Goal: Information Seeking & Learning: Learn about a topic

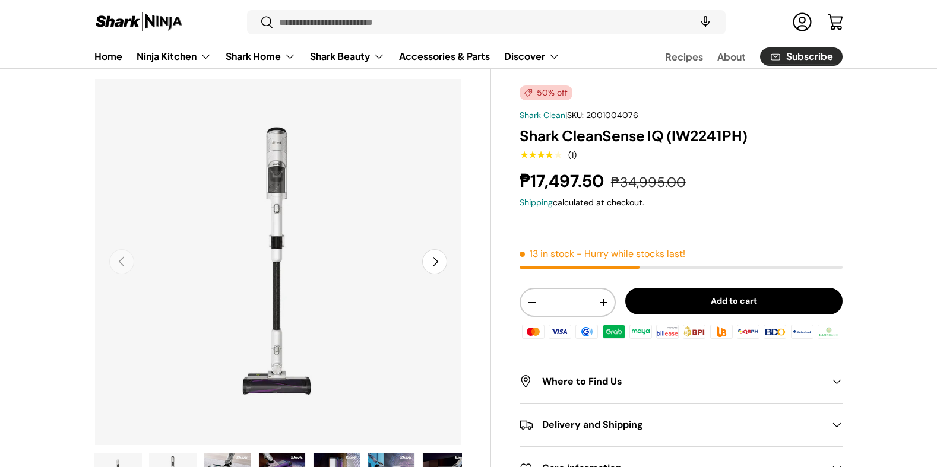
scroll to position [59, 0]
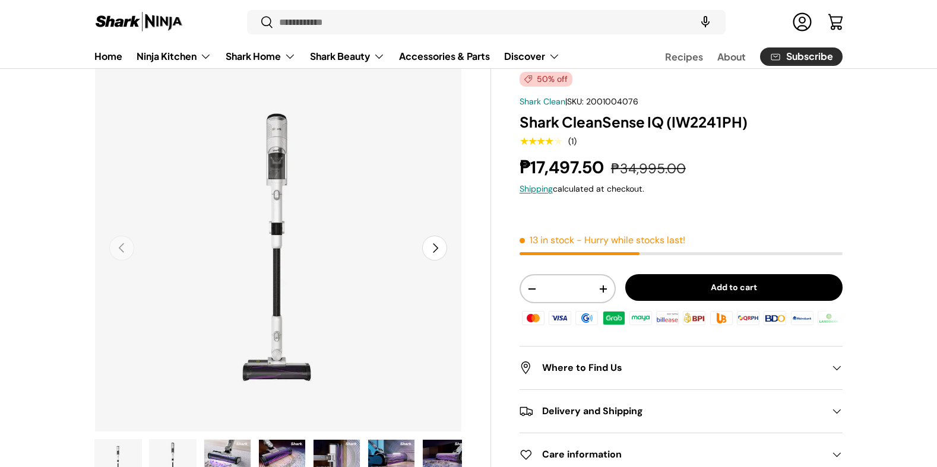
click at [437, 256] on button "Next" at bounding box center [434, 248] width 25 height 25
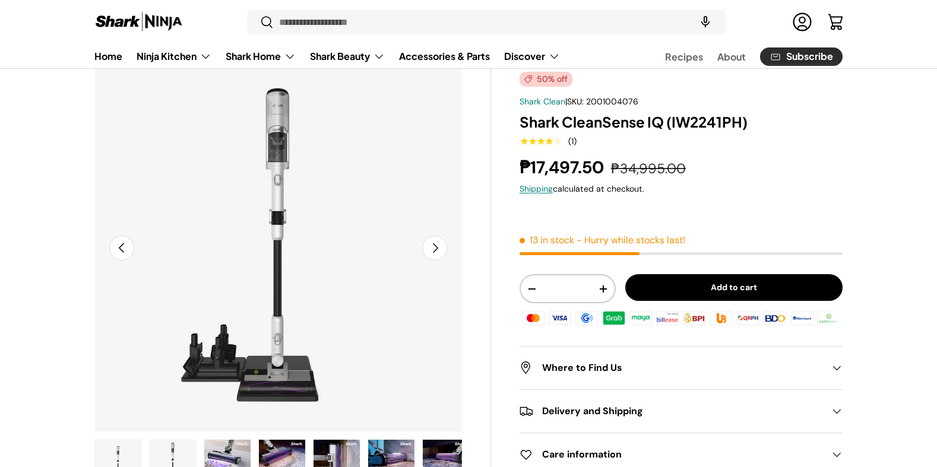
click at [437, 256] on button "Next" at bounding box center [434, 248] width 25 height 25
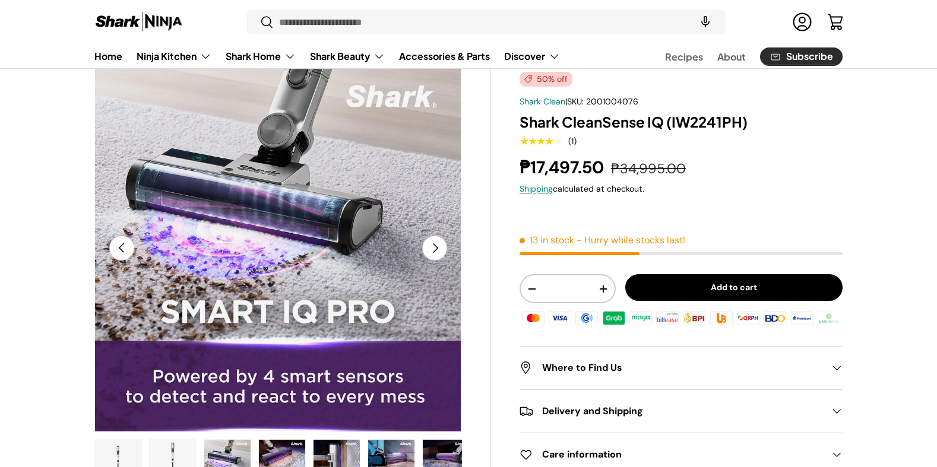
click at [437, 256] on button "Next" at bounding box center [434, 248] width 25 height 25
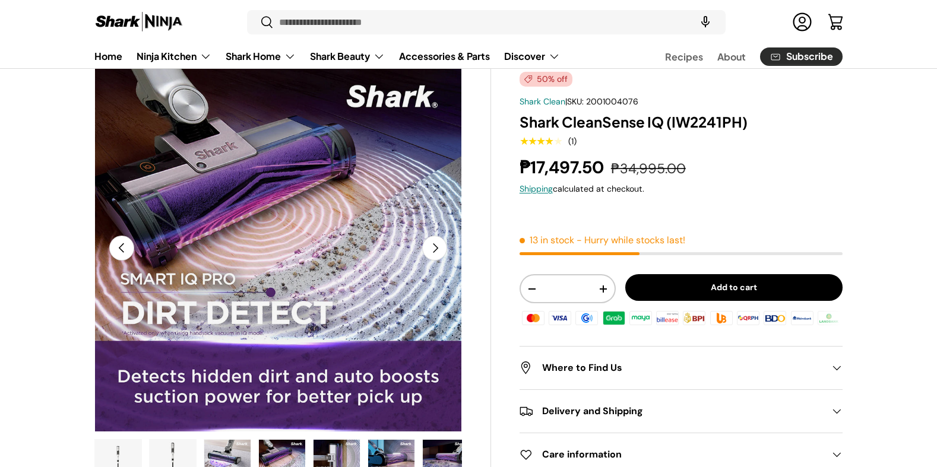
click at [437, 256] on button "Next" at bounding box center [434, 248] width 25 height 25
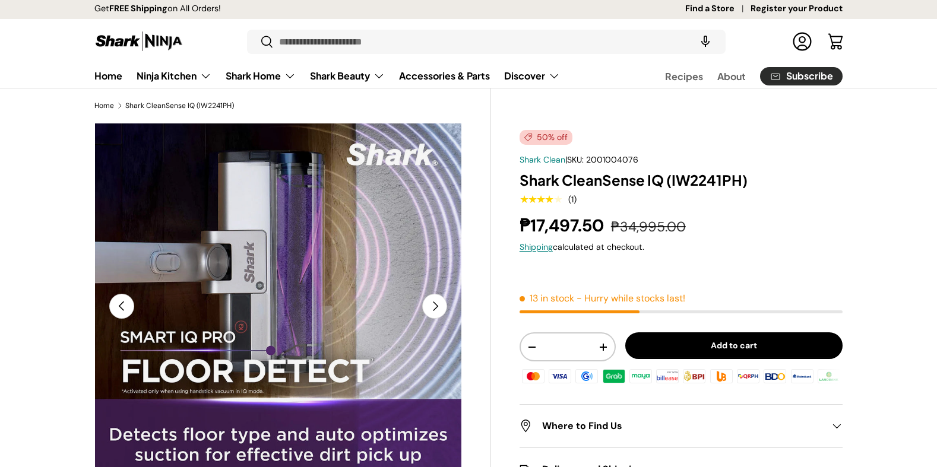
scroll to position [0, 0]
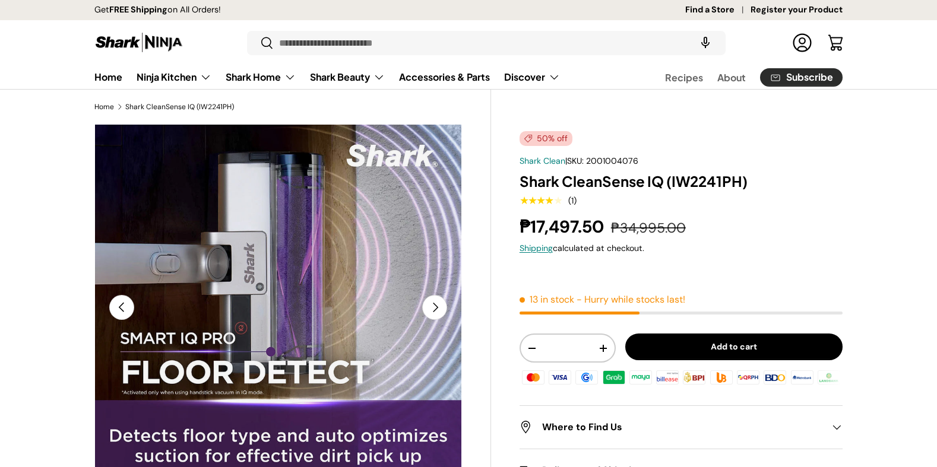
click at [555, 229] on strong "₱17,497.50" at bounding box center [562, 226] width 87 height 23
click at [562, 227] on strong "₱17,497.50" at bounding box center [562, 226] width 87 height 23
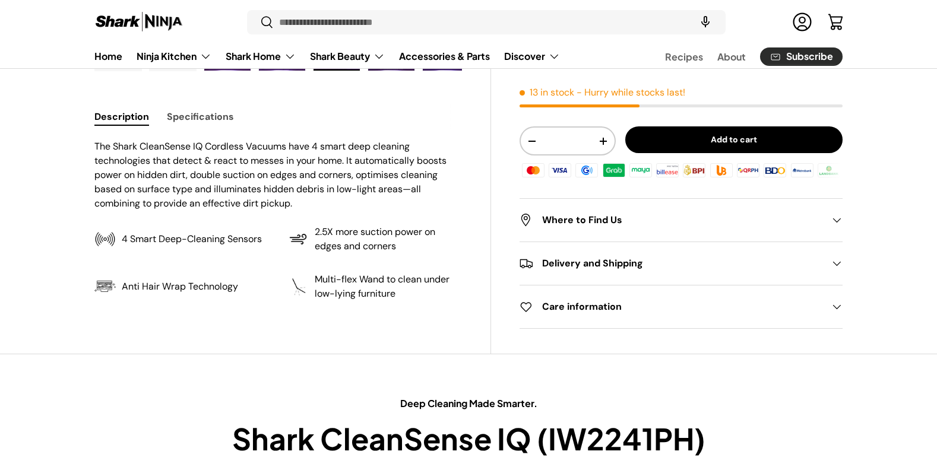
scroll to position [475, 0]
click at [428, 248] on p "2.5X more suction power on edges and corners" at bounding box center [388, 240] width 147 height 28
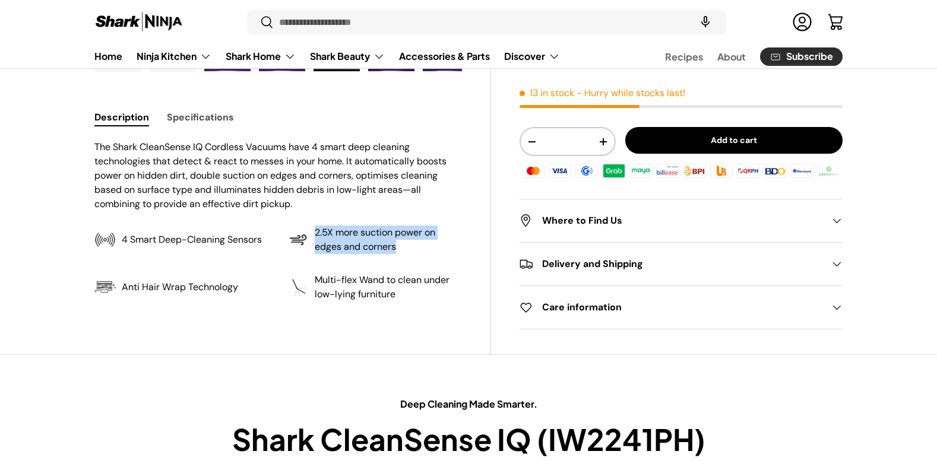
click at [428, 248] on p "2.5X more suction power on edges and corners" at bounding box center [388, 240] width 147 height 28
click at [442, 246] on p "2.5X more suction power on edges and corners" at bounding box center [388, 240] width 147 height 28
click at [439, 283] on p "Multi-flex Wand to clean under low-lying furniture" at bounding box center [388, 287] width 147 height 28
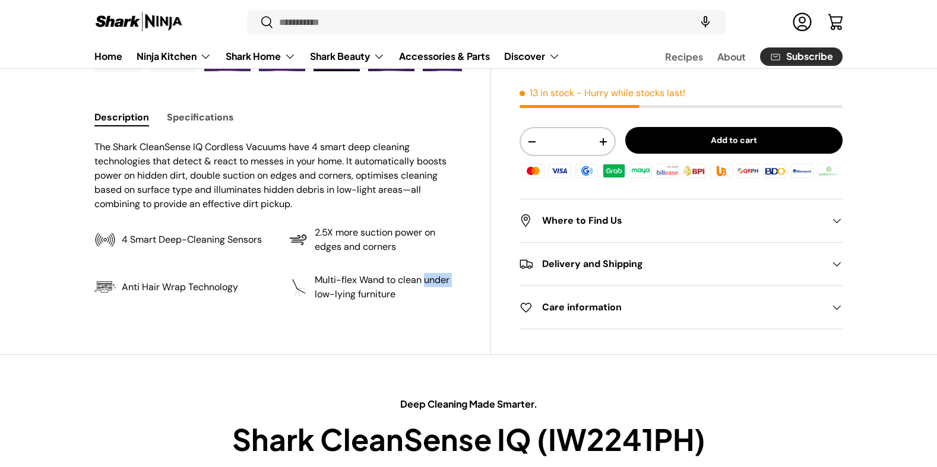
click at [439, 283] on p "Multi-flex Wand to clean under low-lying furniture" at bounding box center [388, 287] width 147 height 28
click at [440, 290] on p "Multi-flex Wand to clean under low-lying furniture" at bounding box center [388, 287] width 147 height 28
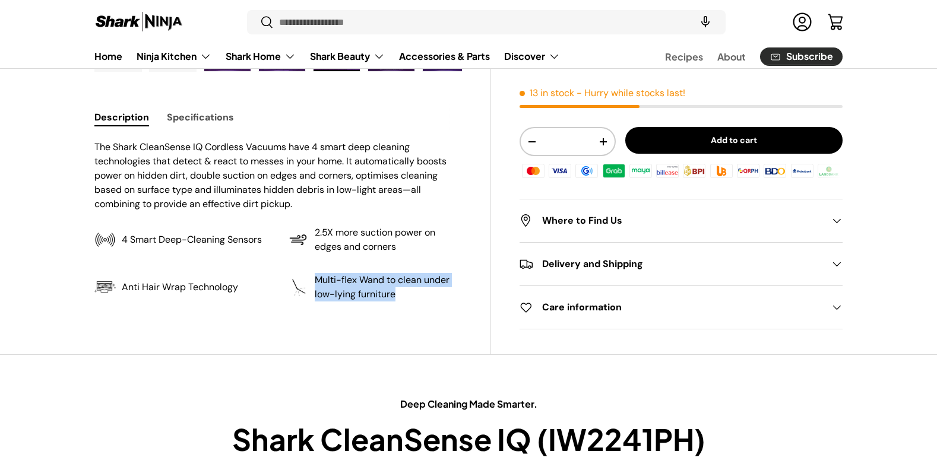
click at [447, 288] on p "Multi-flex Wand to clean under low-lying furniture" at bounding box center [388, 287] width 147 height 28
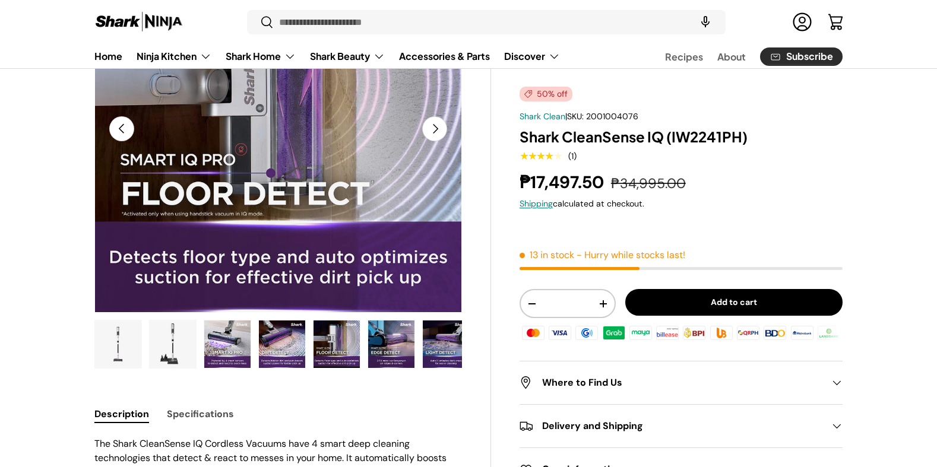
scroll to position [0, 0]
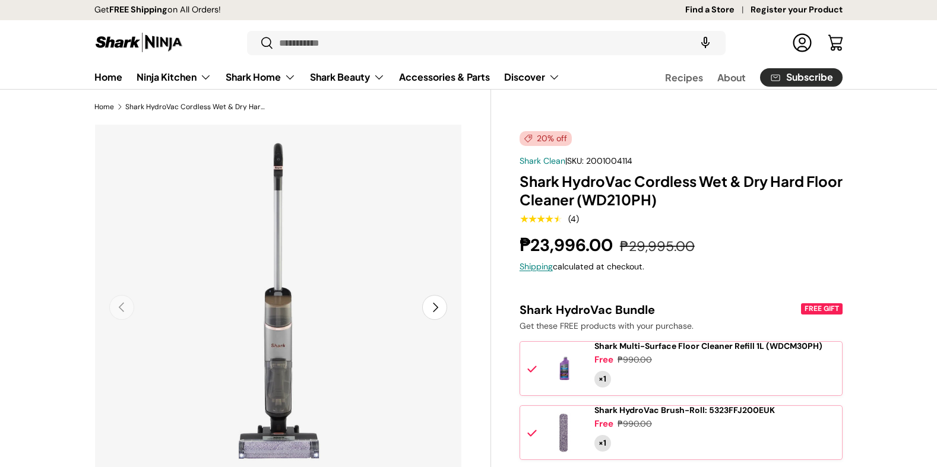
click at [698, 189] on h1 "Shark HydroVac Cordless Wet & Dry Hard Floor Cleaner (WD210PH)" at bounding box center [680, 190] width 323 height 37
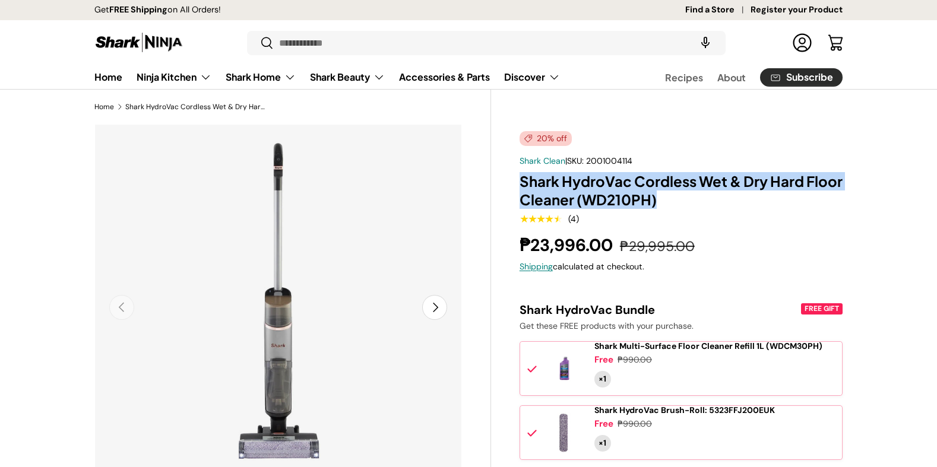
click at [698, 189] on h1 "Shark HydroVac Cordless Wet & Dry Hard Floor Cleaner (WD210PH)" at bounding box center [680, 190] width 323 height 37
click at [713, 188] on h1 "Shark HydroVac Cordless Wet & Dry Hard Floor Cleaner (WD210PH)" at bounding box center [680, 190] width 323 height 37
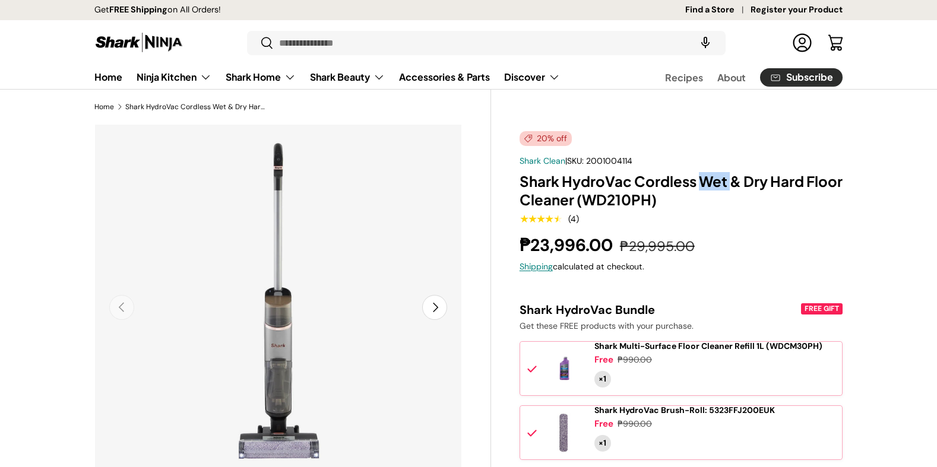
click at [713, 188] on h1 "Shark HydroVac Cordless Wet & Dry Hard Floor Cleaner (WD210PH)" at bounding box center [680, 190] width 323 height 37
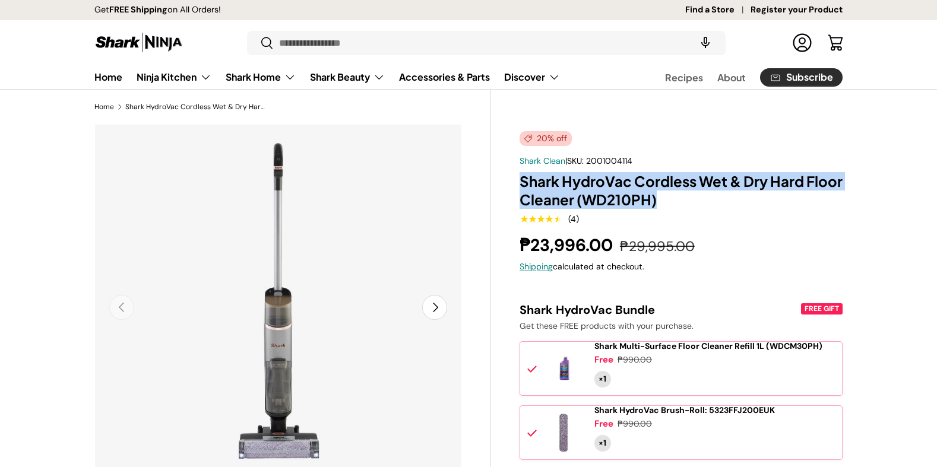
click at [713, 188] on h1 "Shark HydroVac Cordless Wet & Dry Hard Floor Cleaner (WD210PH)" at bounding box center [680, 190] width 323 height 37
click at [730, 188] on h1 "Shark HydroVac Cordless Wet & Dry Hard Floor Cleaner (WD210PH)" at bounding box center [680, 190] width 323 height 37
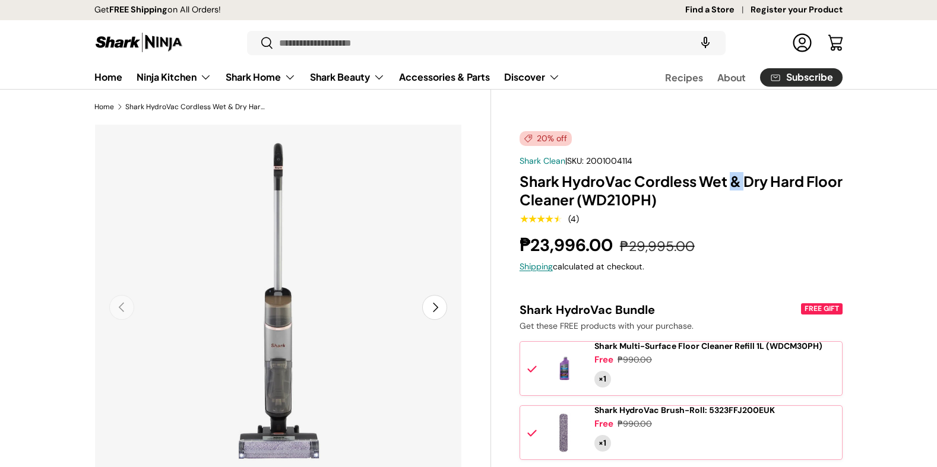
click at [730, 188] on h1 "Shark HydroVac Cordless Wet & Dry Hard Floor Cleaner (WD210PH)" at bounding box center [680, 190] width 323 height 37
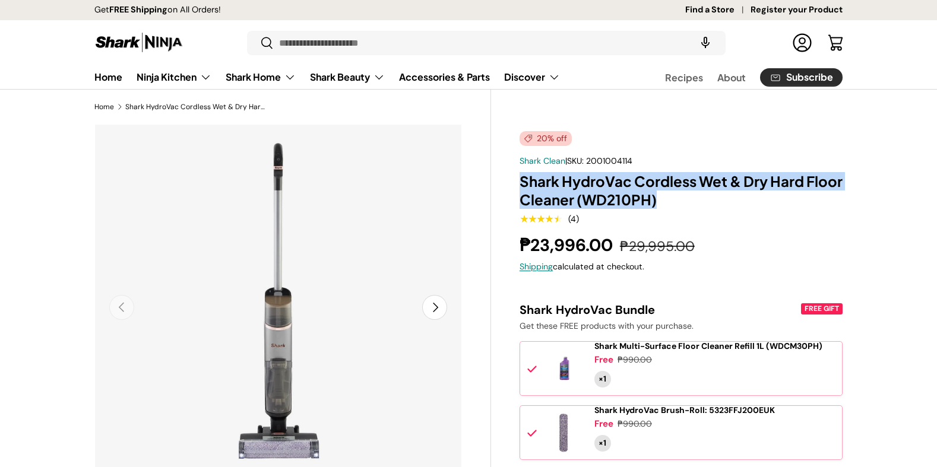
click at [730, 188] on h1 "Shark HydroVac Cordless Wet & Dry Hard Floor Cleaner (WD210PH)" at bounding box center [680, 190] width 323 height 37
click at [737, 188] on h1 "Shark HydroVac Cordless Wet & Dry Hard Floor Cleaner (WD210PH)" at bounding box center [680, 190] width 323 height 37
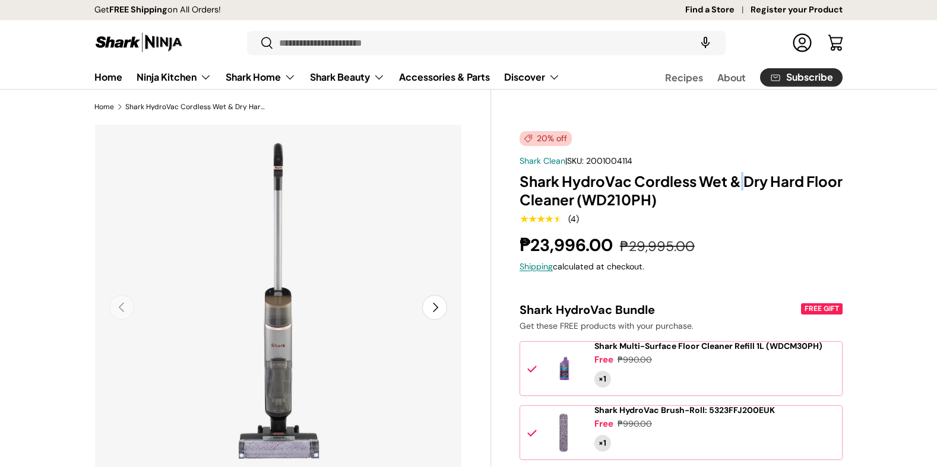
click at [737, 188] on h1 "Shark HydroVac Cordless Wet & Dry Hard Floor Cleaner (WD210PH)" at bounding box center [680, 190] width 323 height 37
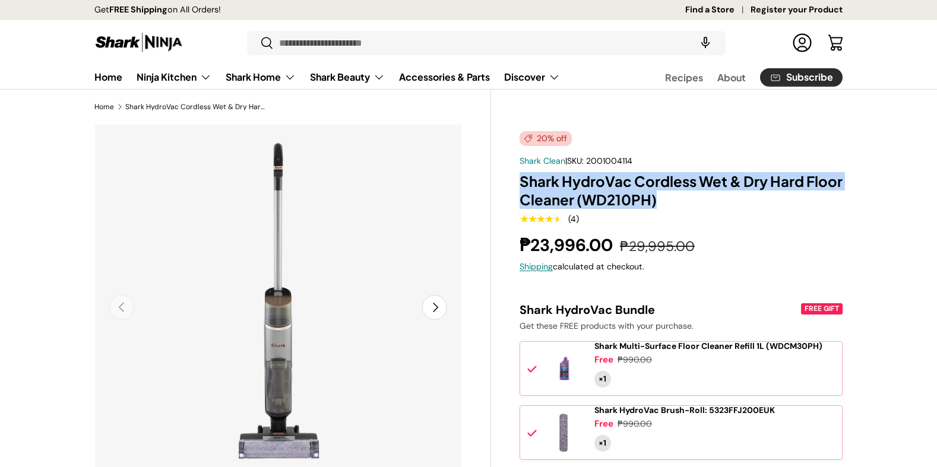
click at [737, 188] on h1 "Shark HydroVac Cordless Wet & Dry Hard Floor Cleaner (WD210PH)" at bounding box center [680, 190] width 323 height 37
click at [756, 187] on h1 "Shark HydroVac Cordless Wet & Dry Hard Floor Cleaner (WD210PH)" at bounding box center [680, 190] width 323 height 37
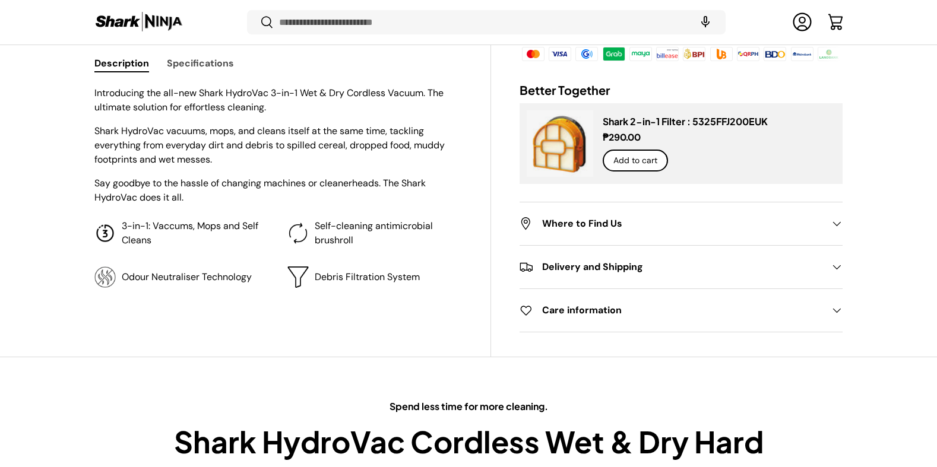
scroll to position [532, 0]
